Goal: Information Seeking & Learning: Learn about a topic

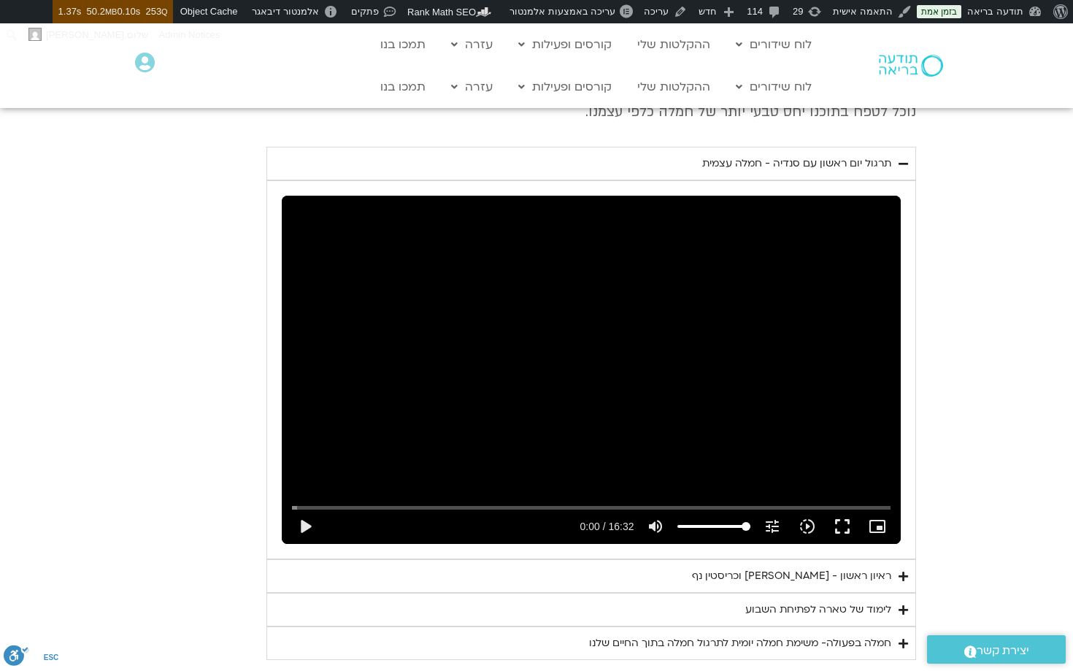
scroll to position [731, 0]
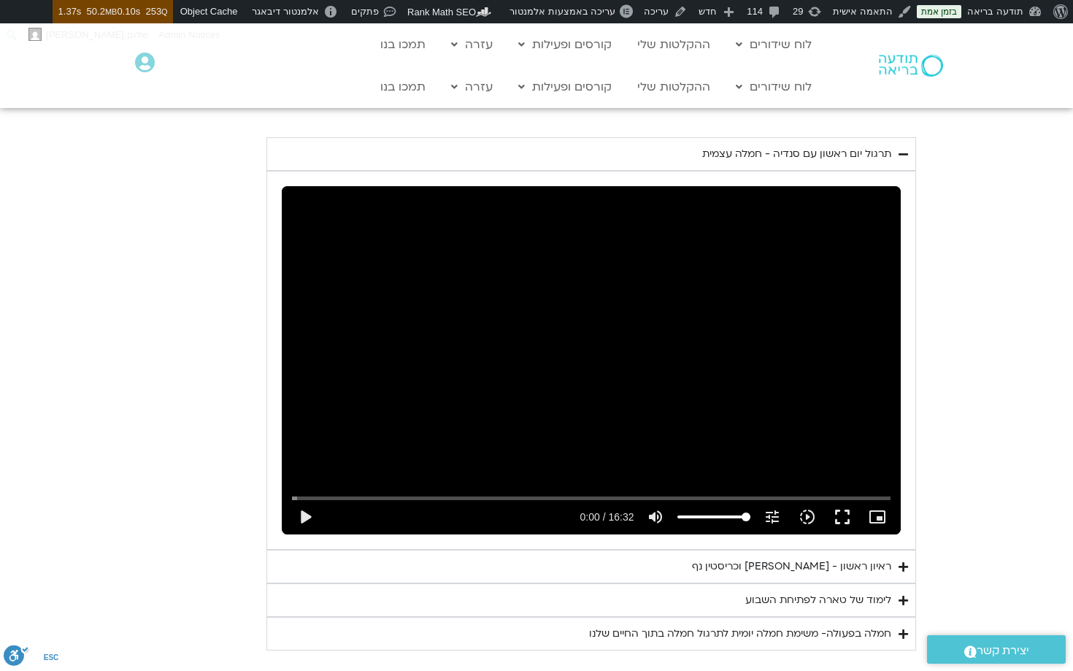
click at [854, 561] on div "ראיון ראשון - [PERSON_NAME] וכריסטין נף" at bounding box center [791, 567] width 199 height 18
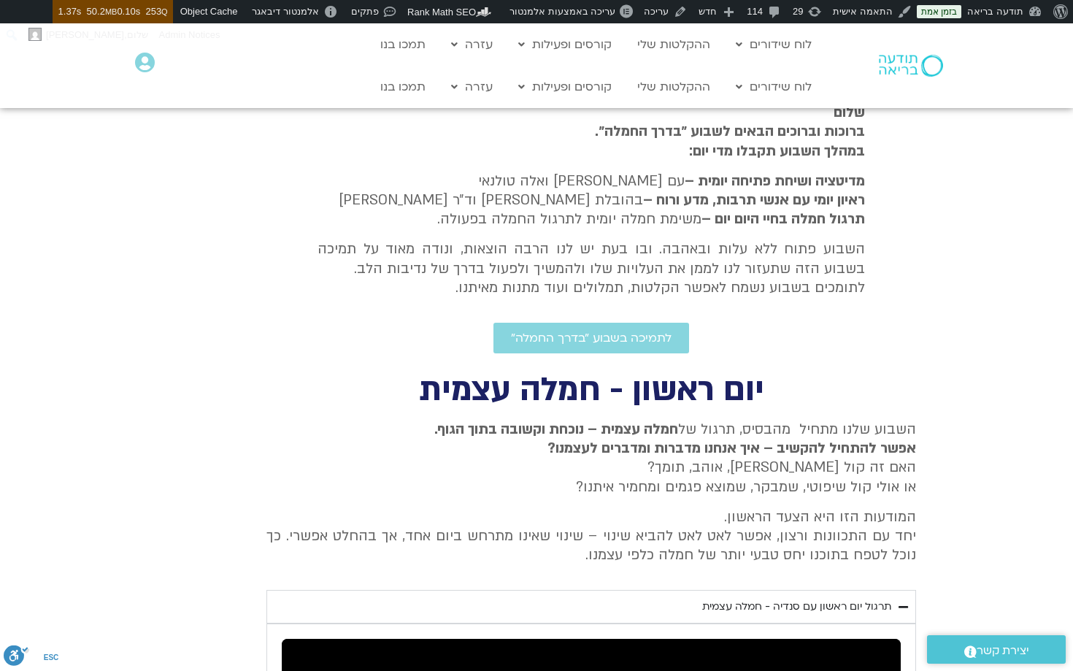
scroll to position [50, 0]
